Goal: Transaction & Acquisition: Purchase product/service

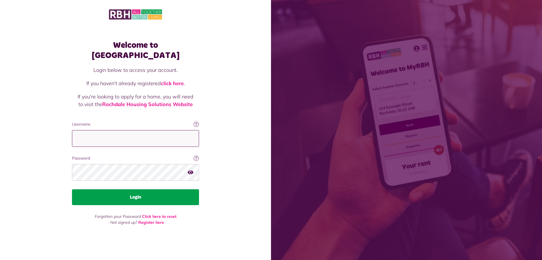
type input "**********"
click at [140, 193] on button "Login" at bounding box center [135, 197] width 127 height 16
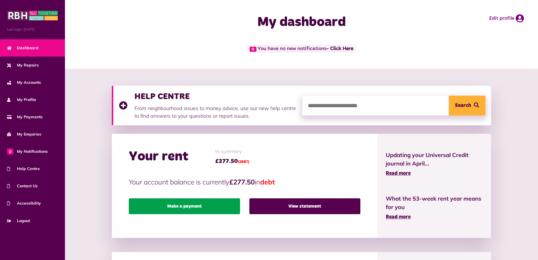
click at [185, 209] on link "Make a payment" at bounding box center [184, 206] width 111 height 16
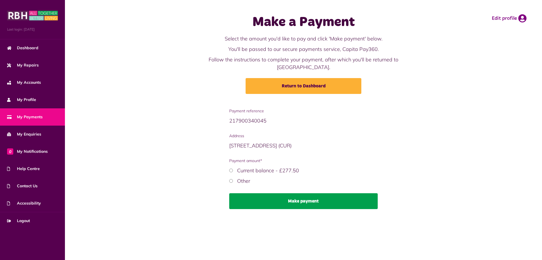
click at [303, 193] on button "Make payment" at bounding box center [303, 201] width 149 height 16
